Goal: Find specific page/section: Find specific page/section

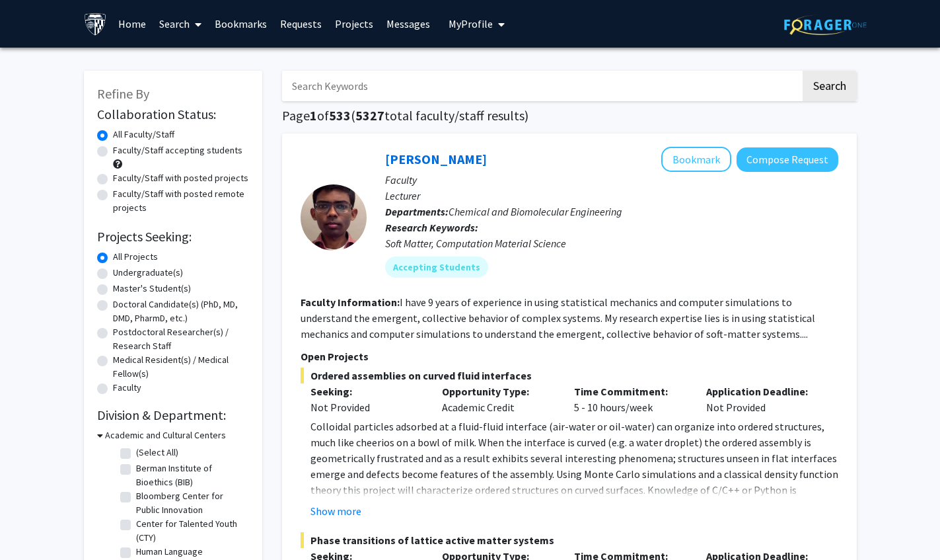
click at [639, 92] on input "Search Keywords" at bounding box center [541, 86] width 519 height 30
click at [803, 71] on button "Search" at bounding box center [830, 86] width 54 height 30
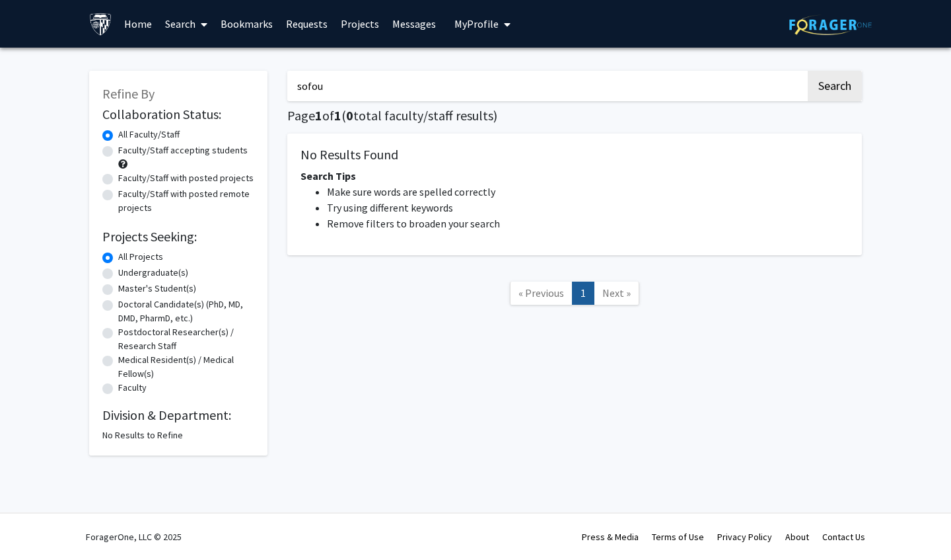
type input "sofou"
click at [808, 71] on button "Search" at bounding box center [835, 86] width 54 height 30
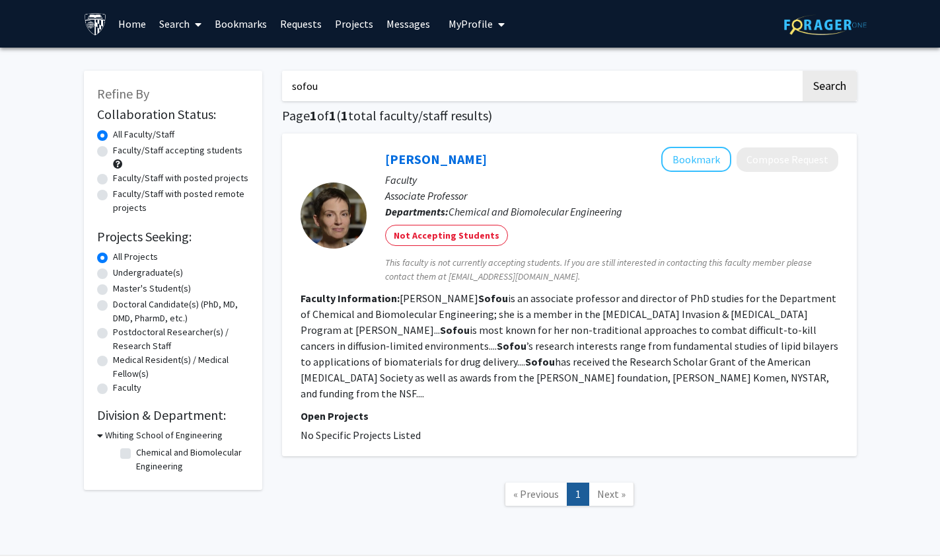
click at [420, 159] on link "[PERSON_NAME]" at bounding box center [436, 159] width 102 height 17
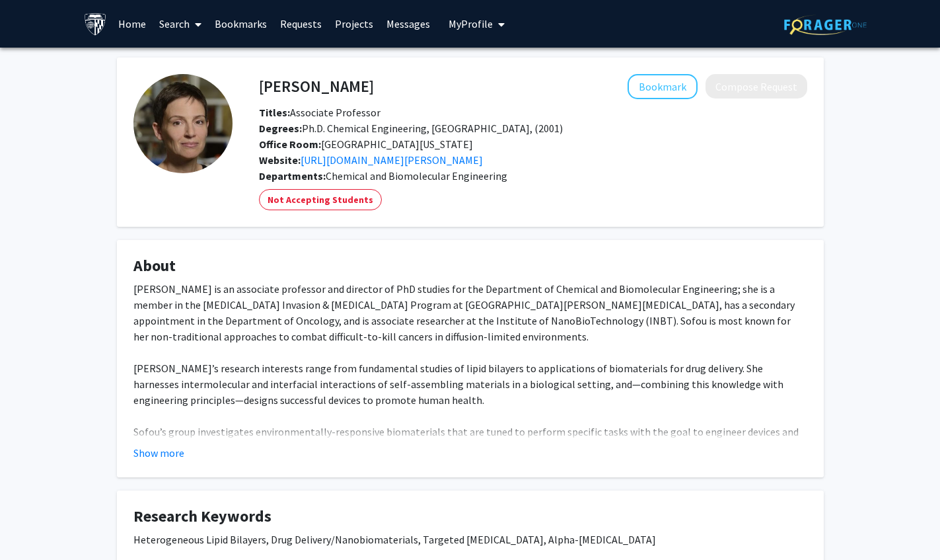
click at [161, 457] on button "Show more" at bounding box center [158, 453] width 51 height 16
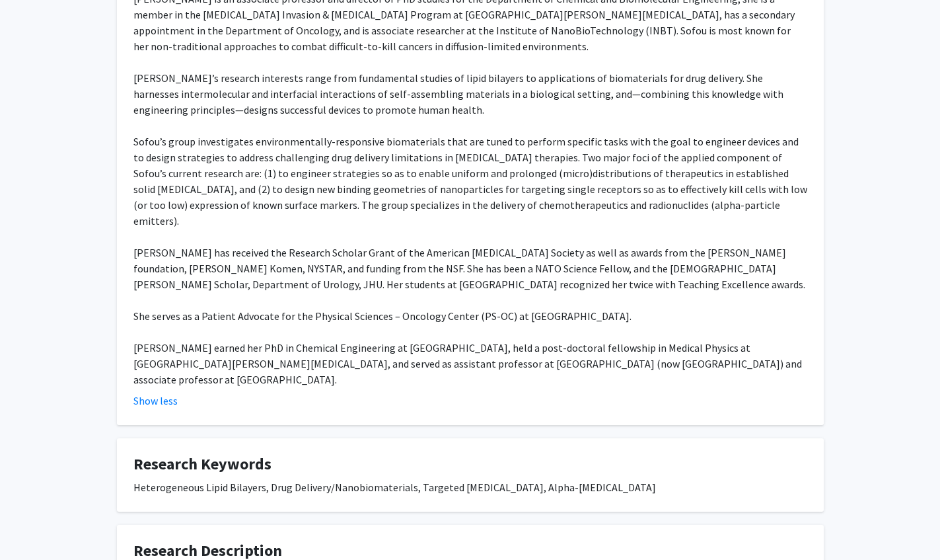
scroll to position [308, 0]
